Goal: Navigation & Orientation: Find specific page/section

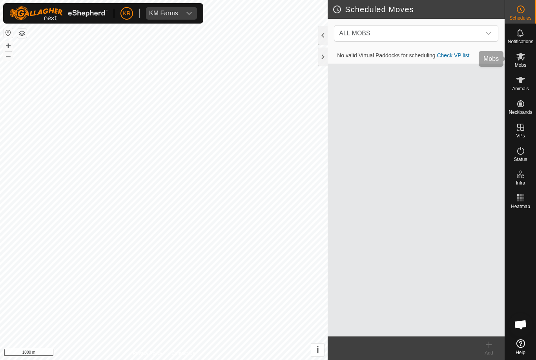
click at [528, 55] on div "Mobs" at bounding box center [520, 59] width 31 height 24
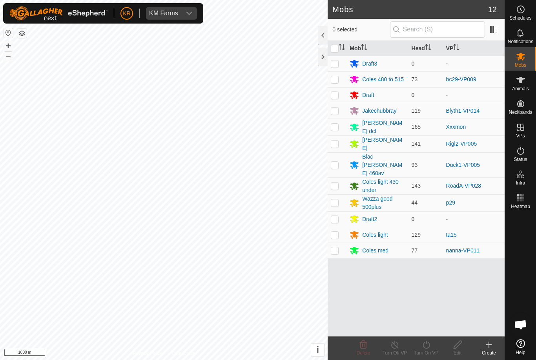
click at [381, 76] on div "Coles 480 to 515" at bounding box center [383, 79] width 42 height 8
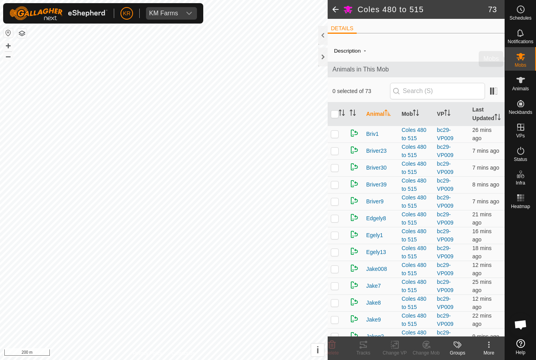
click at [533, 59] on div "Mobs" at bounding box center [520, 59] width 31 height 24
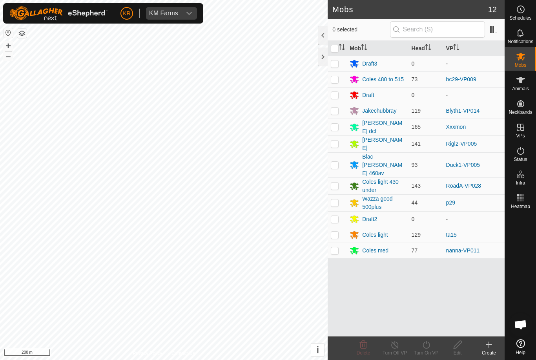
click at [373, 158] on div "Blac [PERSON_NAME] 460av" at bounding box center [383, 165] width 43 height 25
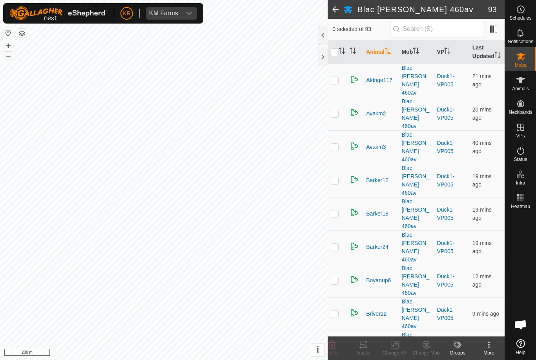
scroll to position [87, 0]
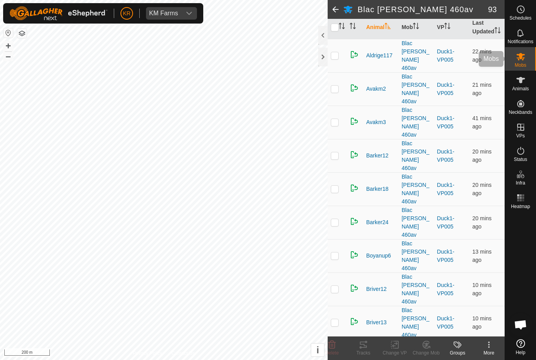
click at [525, 60] on icon at bounding box center [520, 56] width 9 height 9
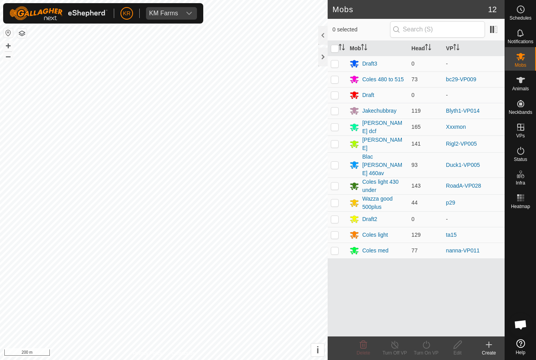
click at [374, 246] on div "Coles med" at bounding box center [375, 250] width 26 height 8
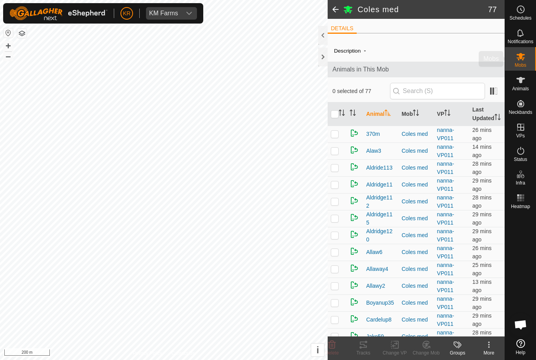
click at [528, 60] on div "Mobs" at bounding box center [520, 59] width 31 height 24
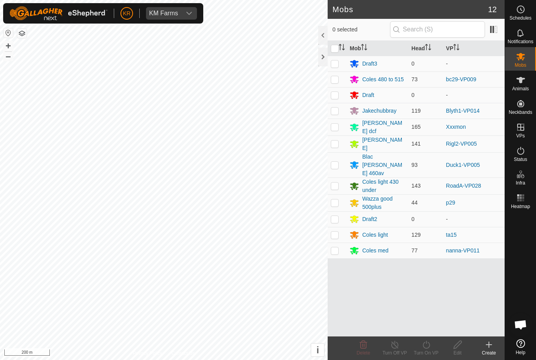
click at [377, 131] on div "[PERSON_NAME] dcf" at bounding box center [377, 127] width 55 height 16
